Goal: Find specific page/section: Find specific page/section

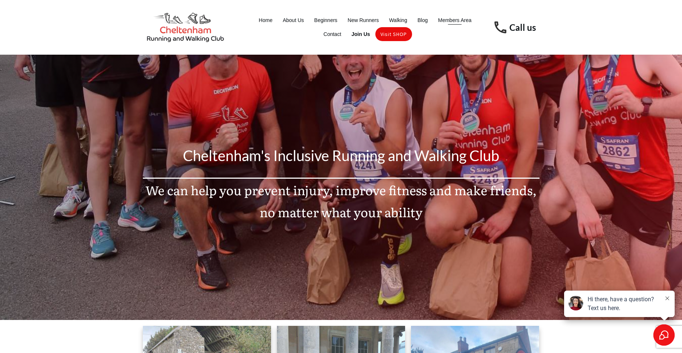
click at [459, 22] on span "Members Area" at bounding box center [454, 20] width 33 height 10
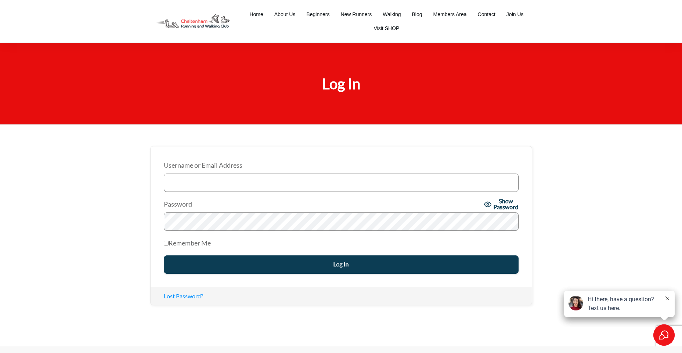
click at [201, 185] on input "Username or Email Address" at bounding box center [341, 183] width 355 height 18
type input "[EMAIL_ADDRESS][DOMAIN_NAME]"
click at [328, 259] on input "Log In" at bounding box center [341, 264] width 355 height 18
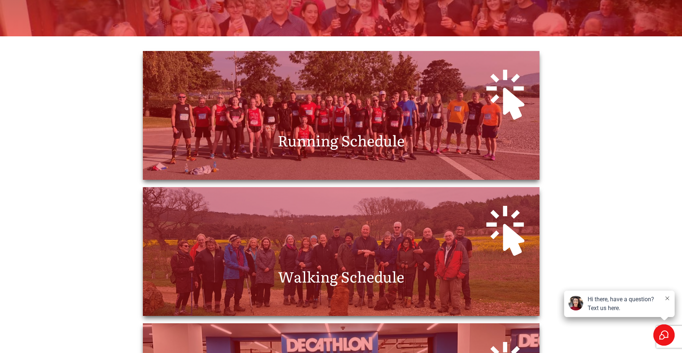
scroll to position [257, 0]
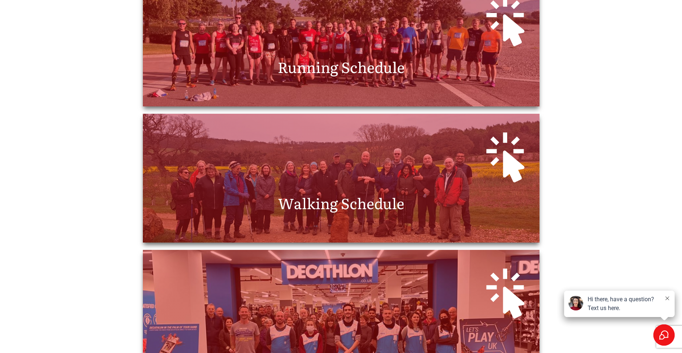
click at [352, 62] on span "Running Schedule" at bounding box center [340, 67] width 127 height 22
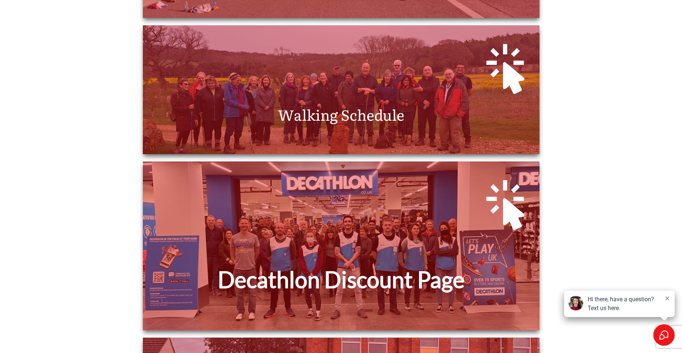
scroll to position [235, 0]
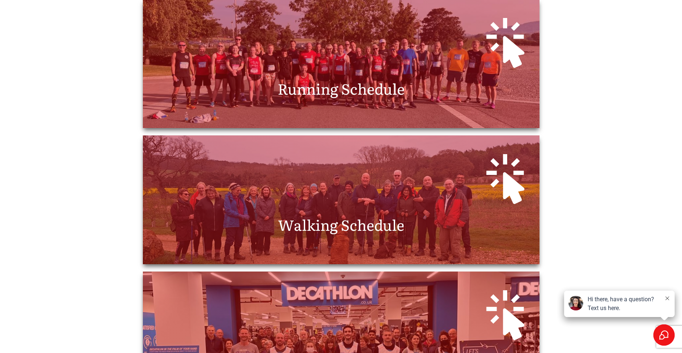
click at [355, 83] on span "Running Schedule" at bounding box center [340, 88] width 127 height 22
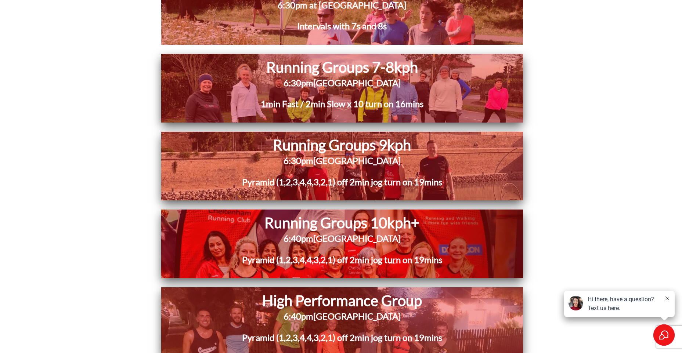
scroll to position [3890, 0]
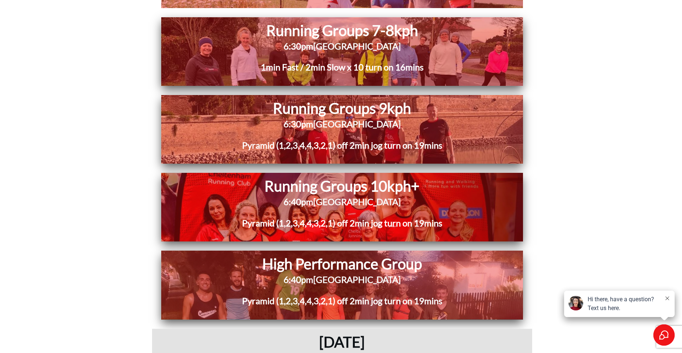
click at [364, 196] on span "Pittville Pump Room" at bounding box center [356, 201] width 87 height 11
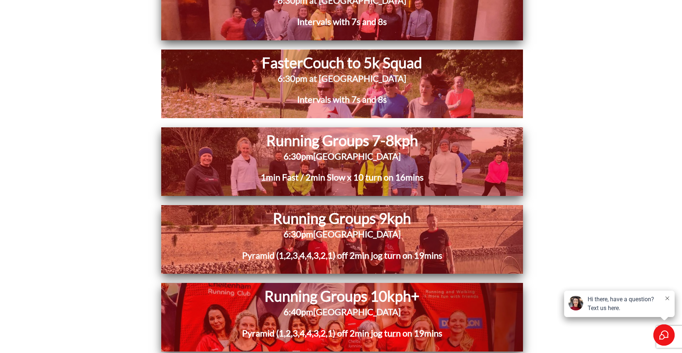
scroll to position [3817, 0]
